Goal: Task Accomplishment & Management: Manage account settings

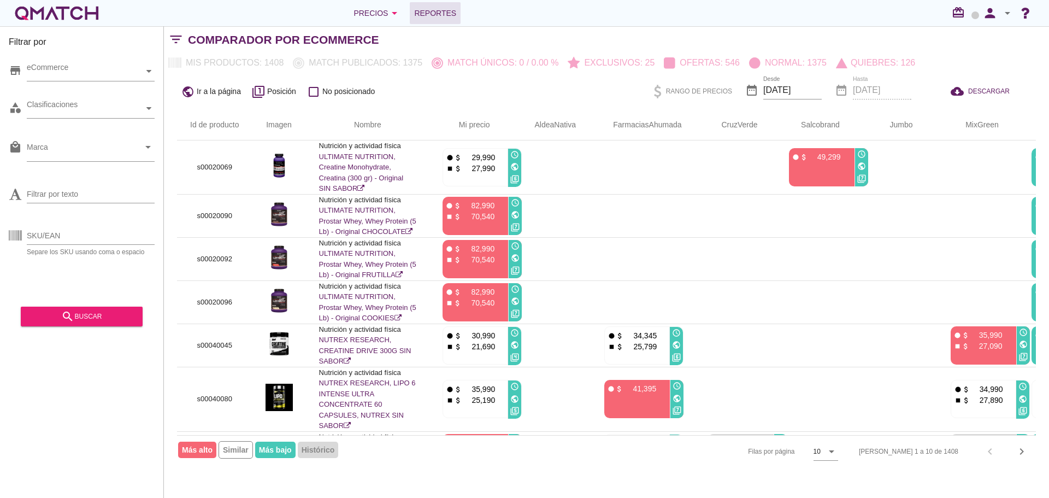
click at [424, 12] on span "Reportes" at bounding box center [435, 13] width 42 height 13
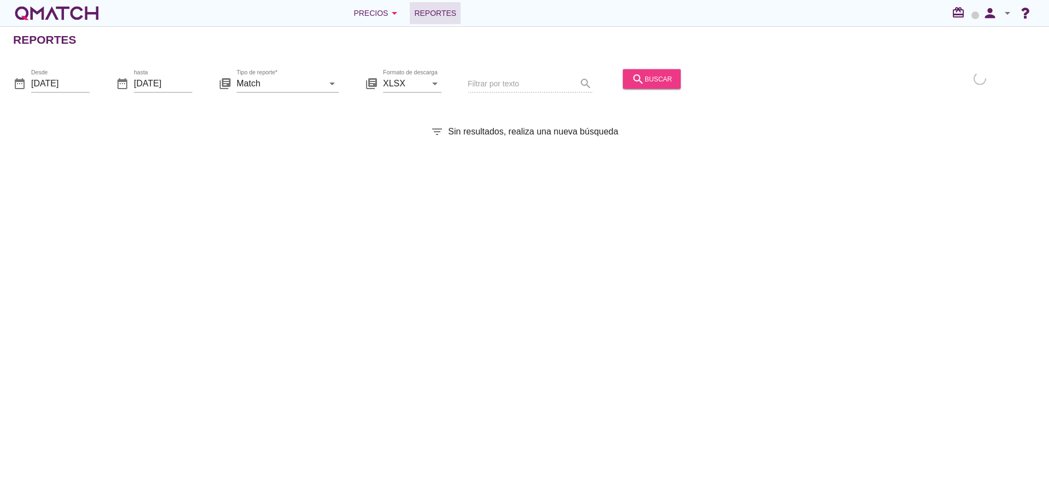
click at [642, 84] on div "search buscar" at bounding box center [652, 78] width 40 height 13
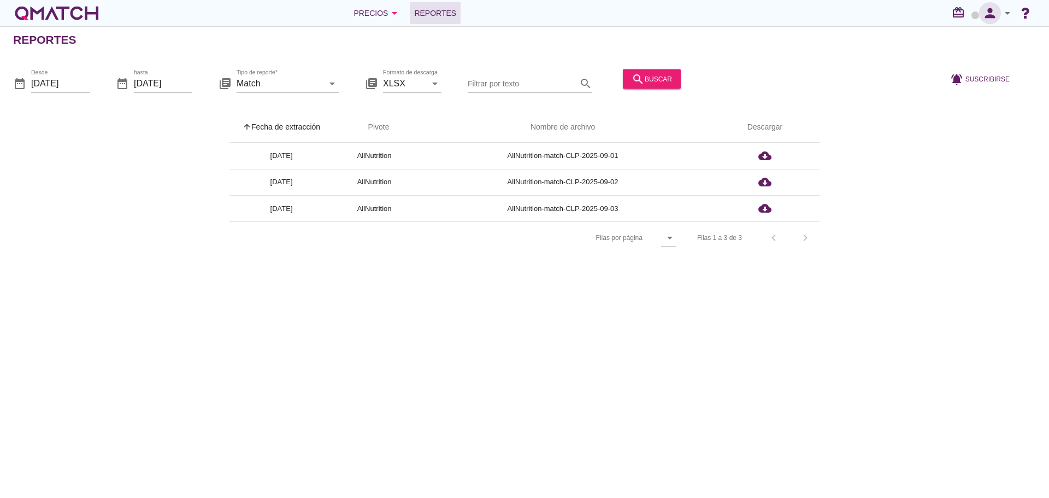
click at [990, 15] on icon "person" at bounding box center [990, 12] width 22 height 15
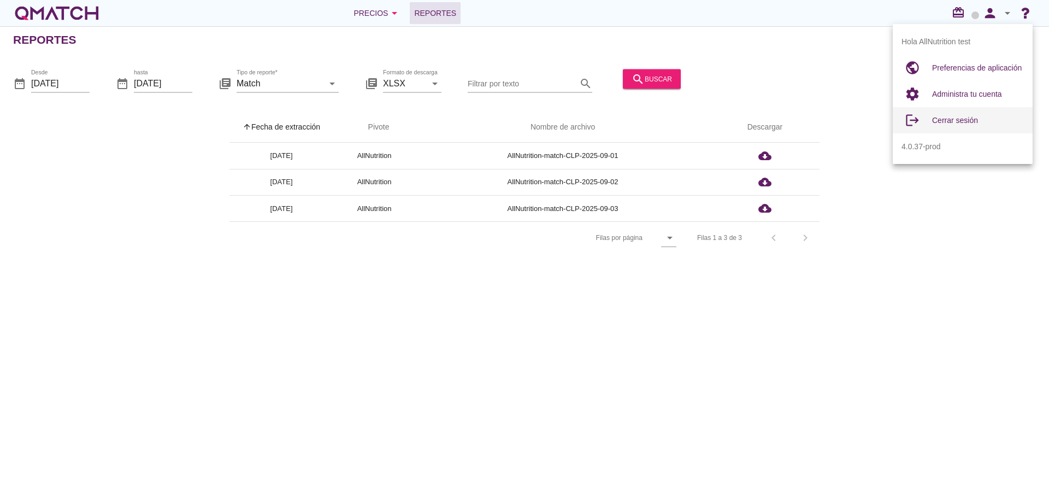
click at [971, 122] on span "Cerrar sesión" at bounding box center [955, 120] width 46 height 9
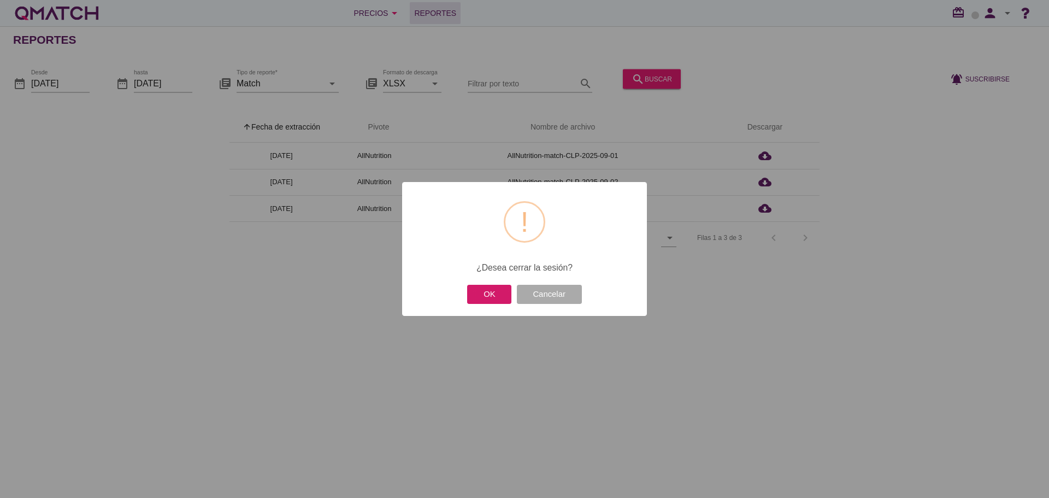
click at [489, 299] on button "OK" at bounding box center [489, 294] width 44 height 19
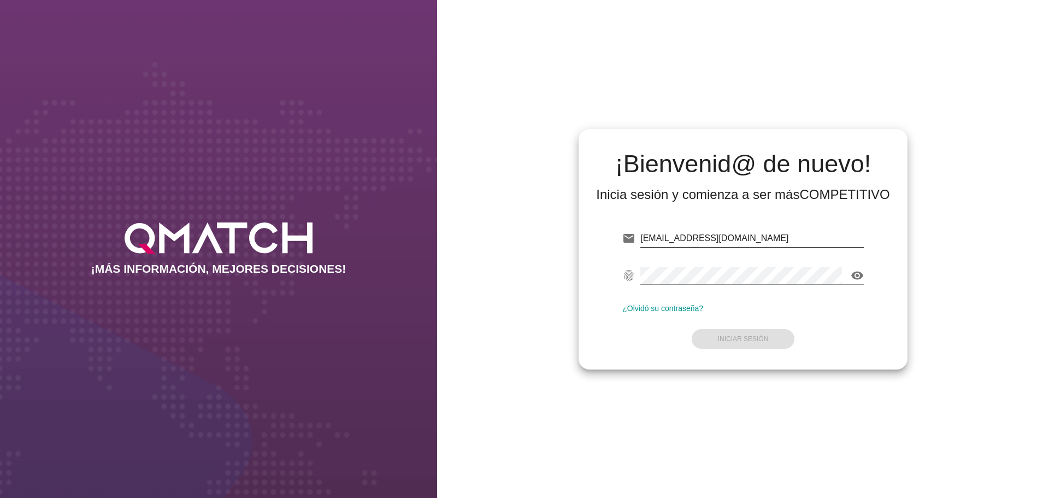
click at [744, 240] on input "[EMAIL_ADDRESS][DOMAIN_NAME]" at bounding box center [752, 238] width 224 height 17
type input "[EMAIL_ADDRESS][DOMAIN_NAME]"
click at [757, 335] on strong "Iniciar Sesión" at bounding box center [743, 339] width 51 height 8
